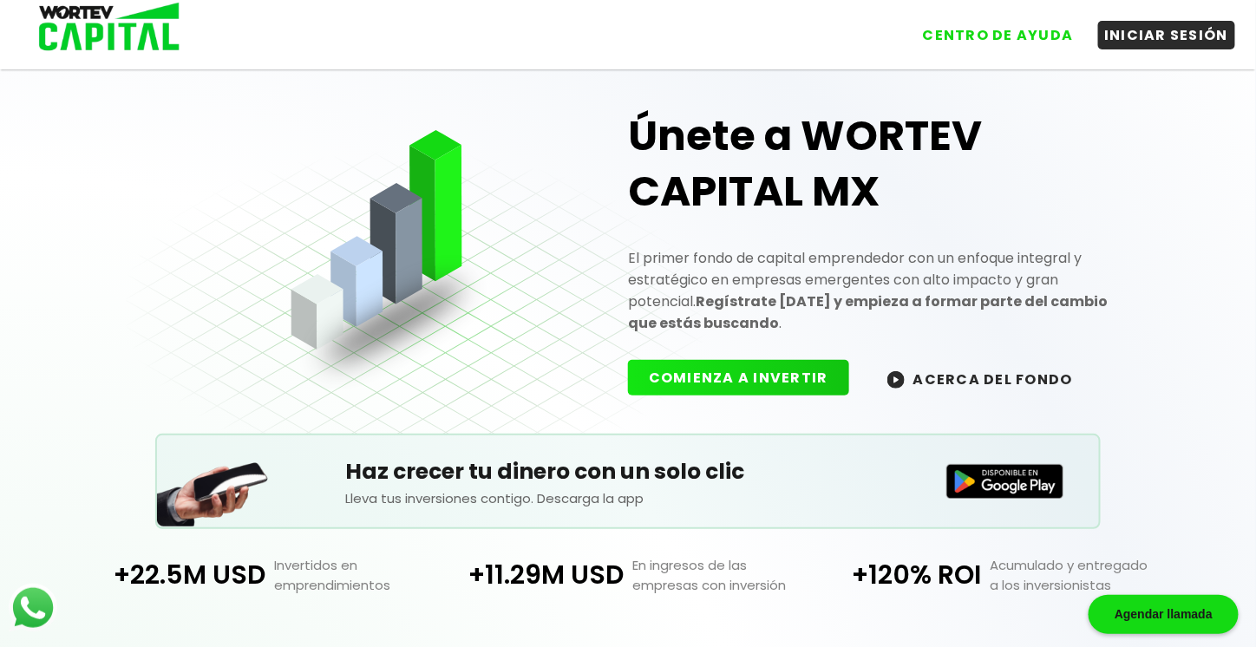
click at [358, 198] on div "Únete a WORTEV CAPITAL MX El primer fondo de capital emprendedor con un enfoque…" at bounding box center [628, 238] width 1004 height 390
click at [1160, 29] on button "INICIAR SESIÓN" at bounding box center [1167, 31] width 138 height 29
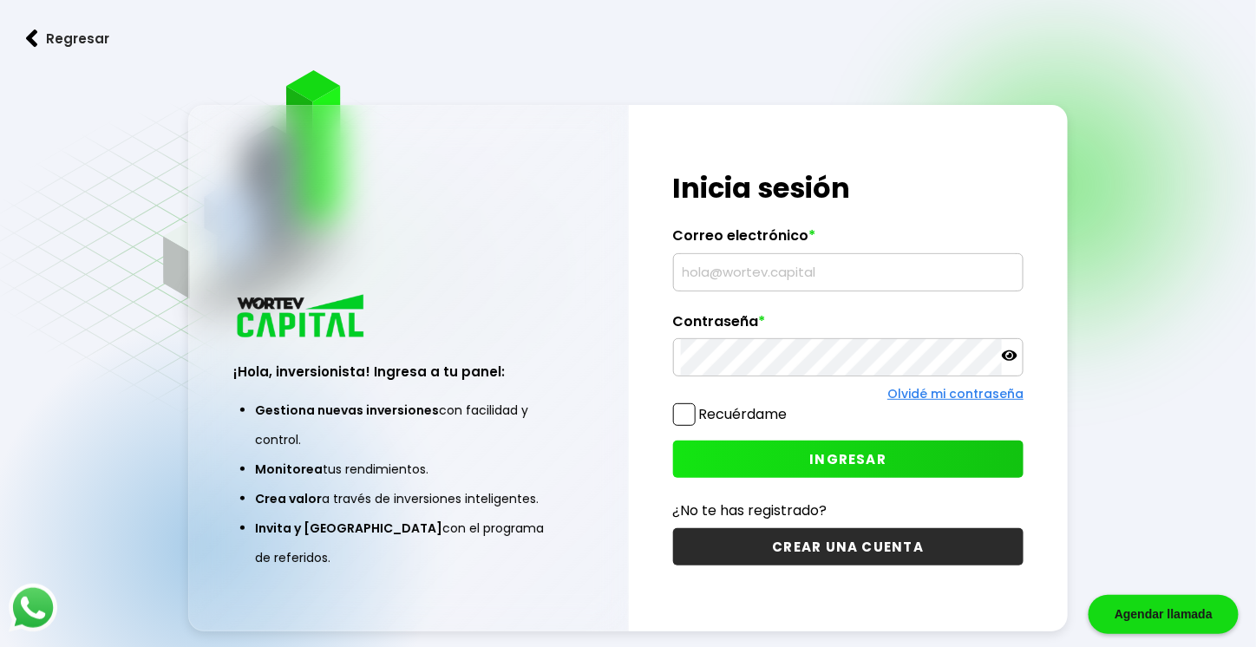
click at [708, 284] on input "text" at bounding box center [849, 272] width 336 height 36
type input "[EMAIL_ADDRESS][DOMAIN_NAME]"
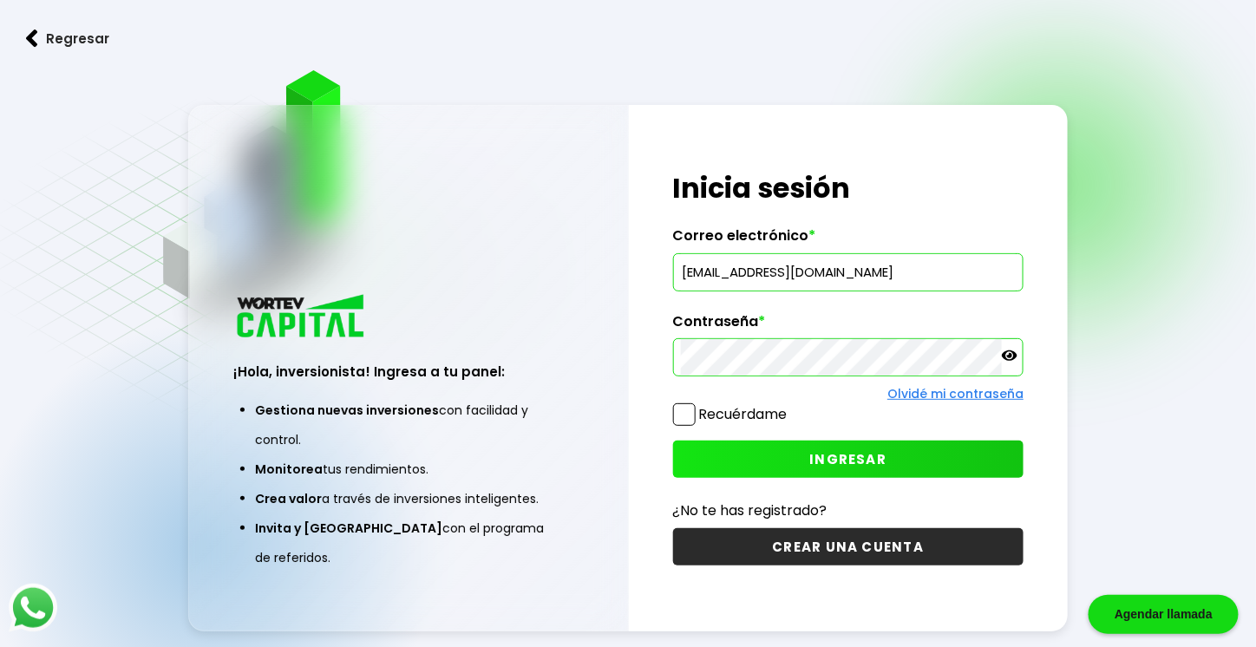
click at [772, 454] on button "INGRESAR" at bounding box center [848, 458] width 351 height 37
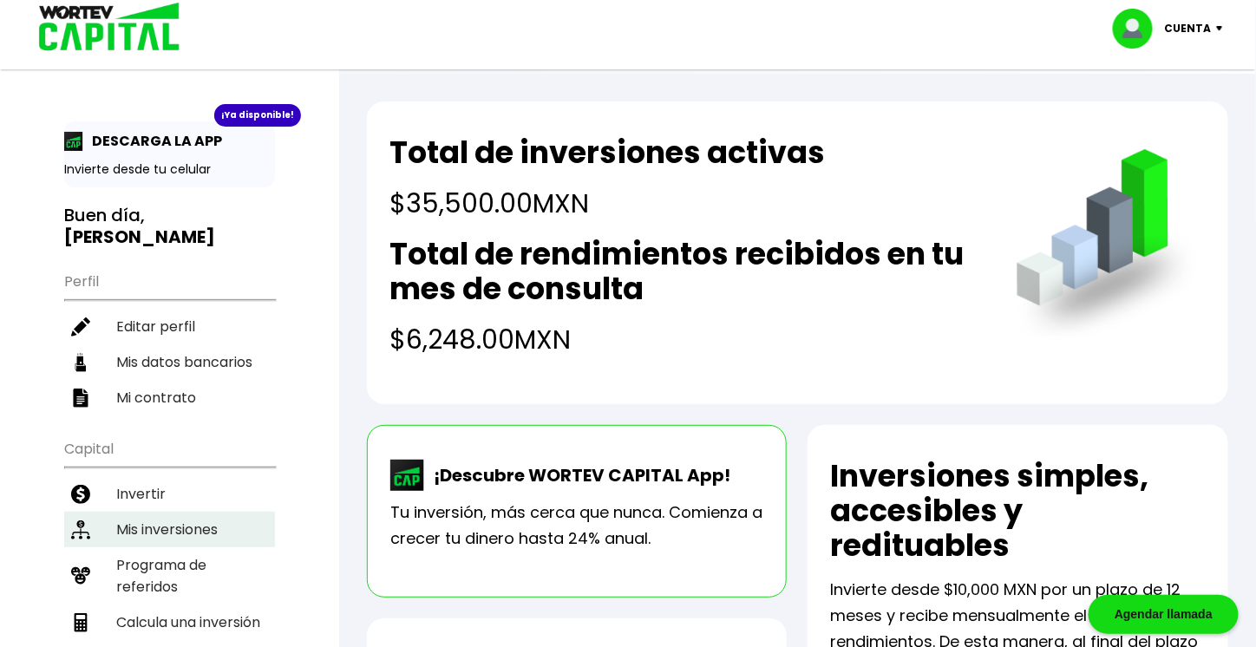
click at [188, 516] on li "Mis inversiones" at bounding box center [169, 530] width 211 height 36
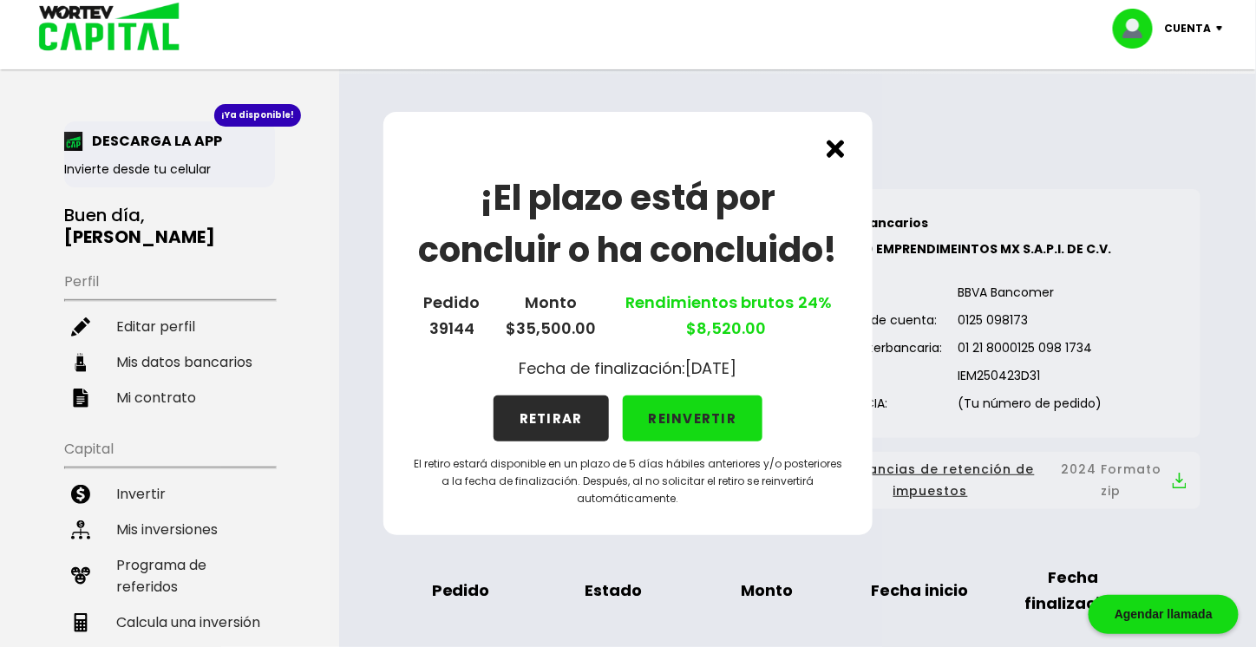
click at [561, 424] on button "RETIRAR" at bounding box center [550, 418] width 115 height 46
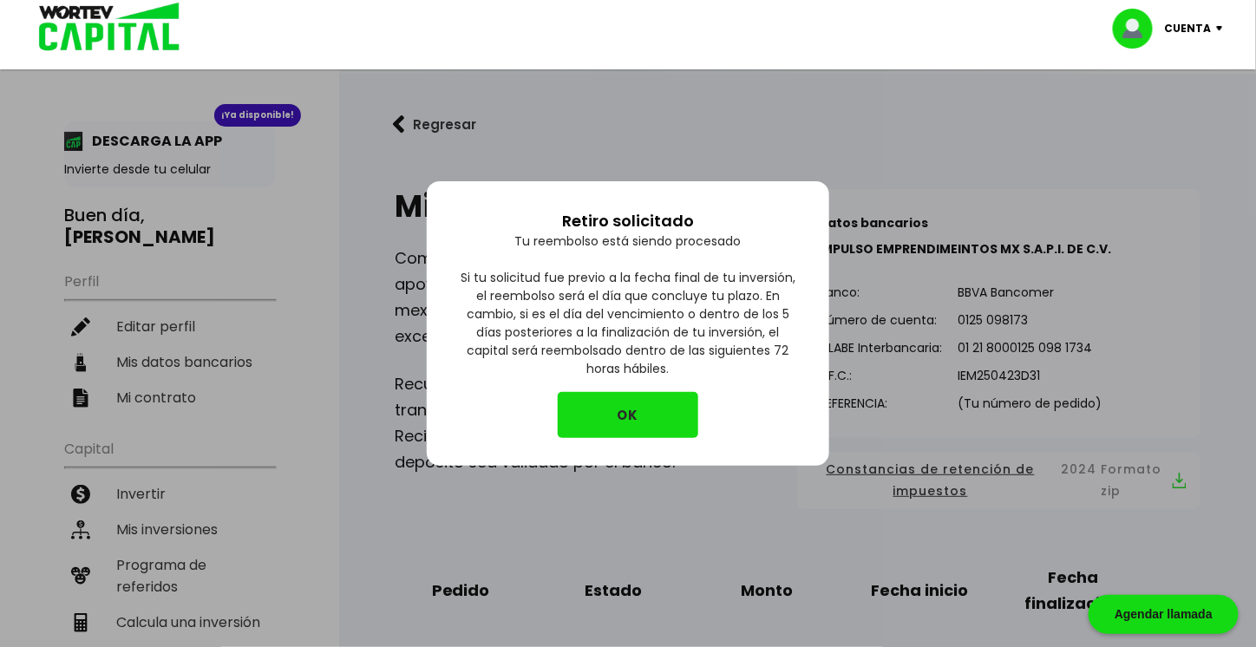
click at [631, 420] on button "OK" at bounding box center [628, 415] width 140 height 46
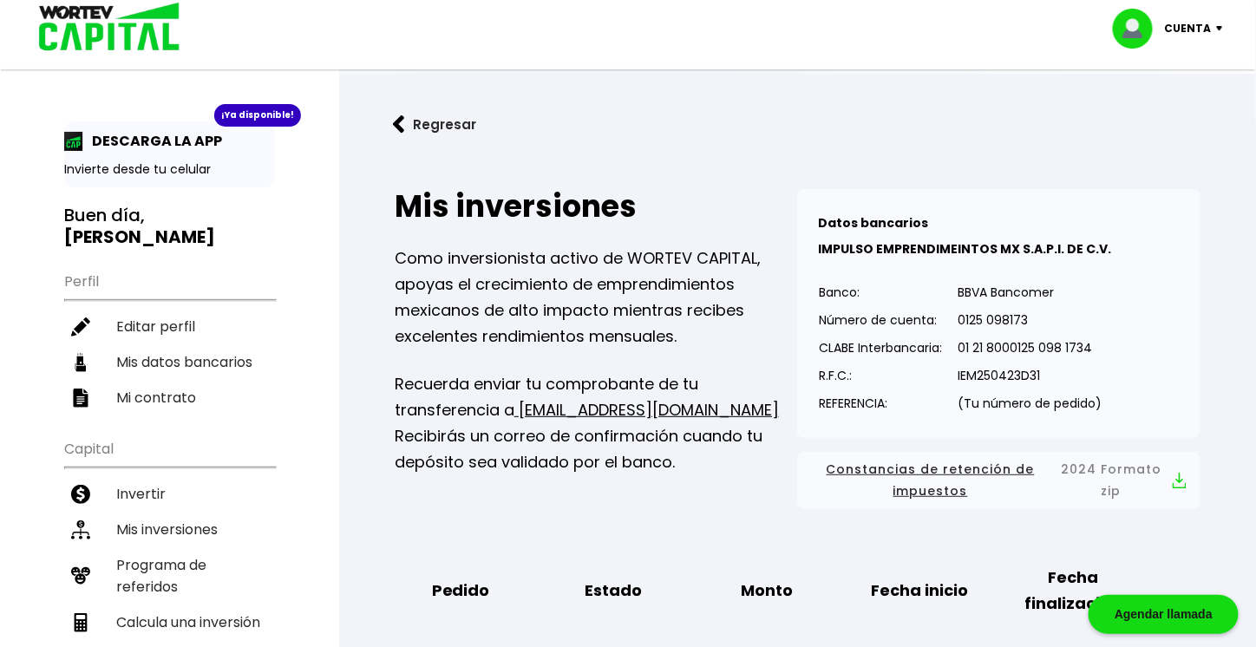
click at [1218, 28] on img at bounding box center [1222, 28] width 23 height 5
click at [1178, 117] on li "Cerrar sesión" at bounding box center [1169, 116] width 139 height 36
